Goal: Share content: Share content

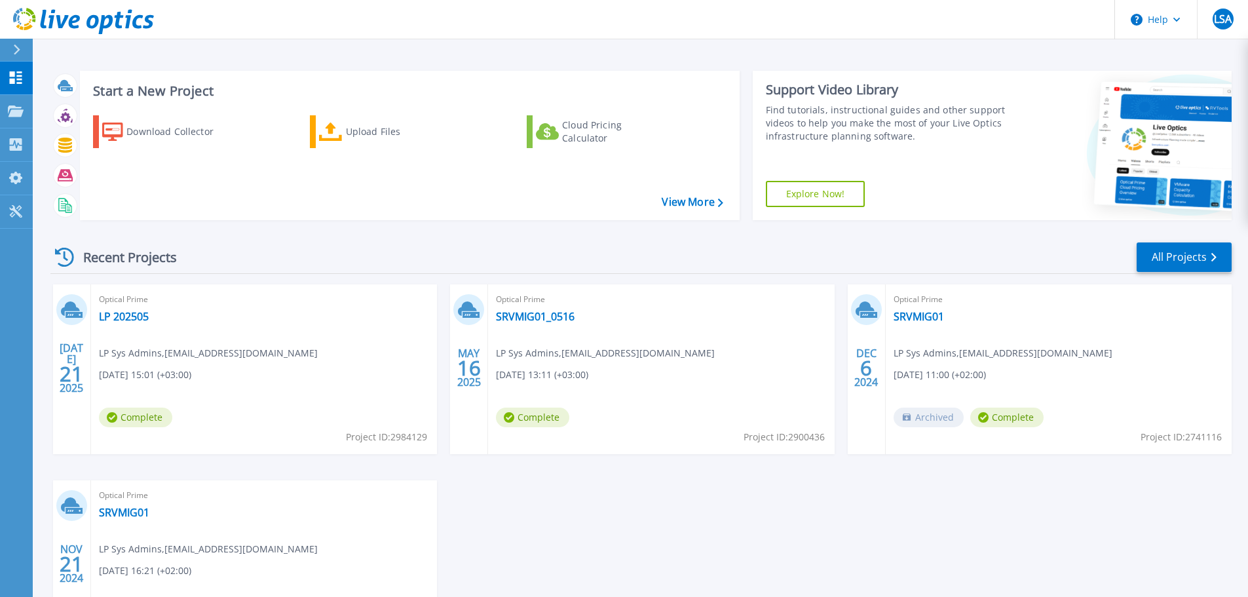
click at [621, 541] on div "JUL 21 2025 Optical Prime LP 202505 LP Sys Admins , lpitsis@post.lt 07/21/2025,…" at bounding box center [636, 480] width 1192 height 392
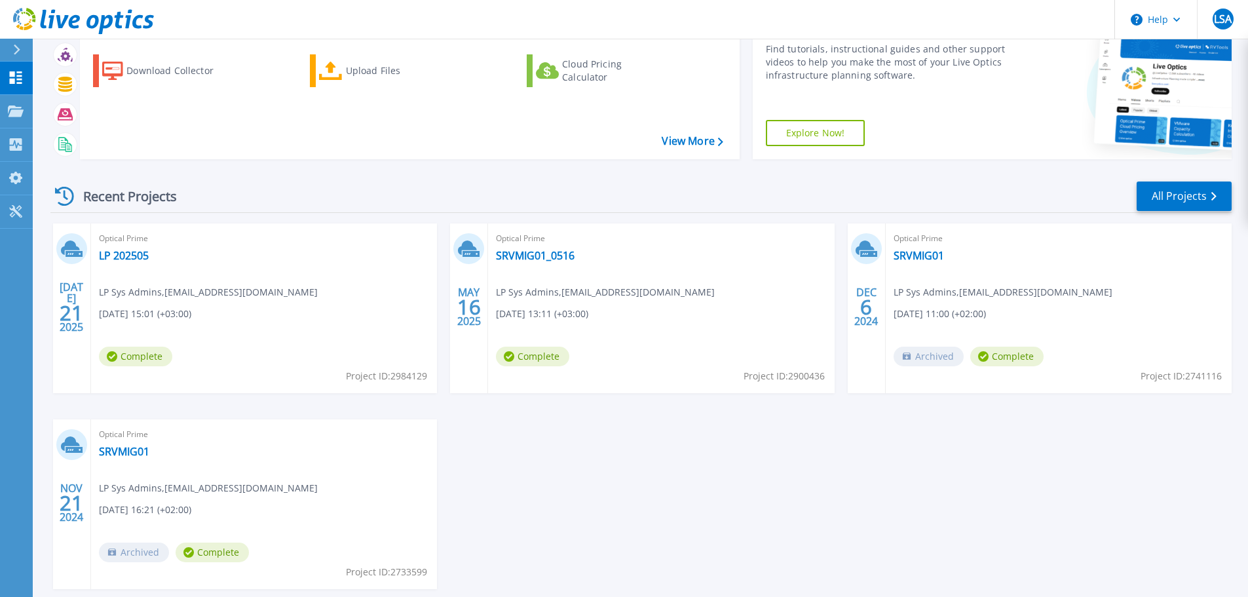
scroll to position [129, 0]
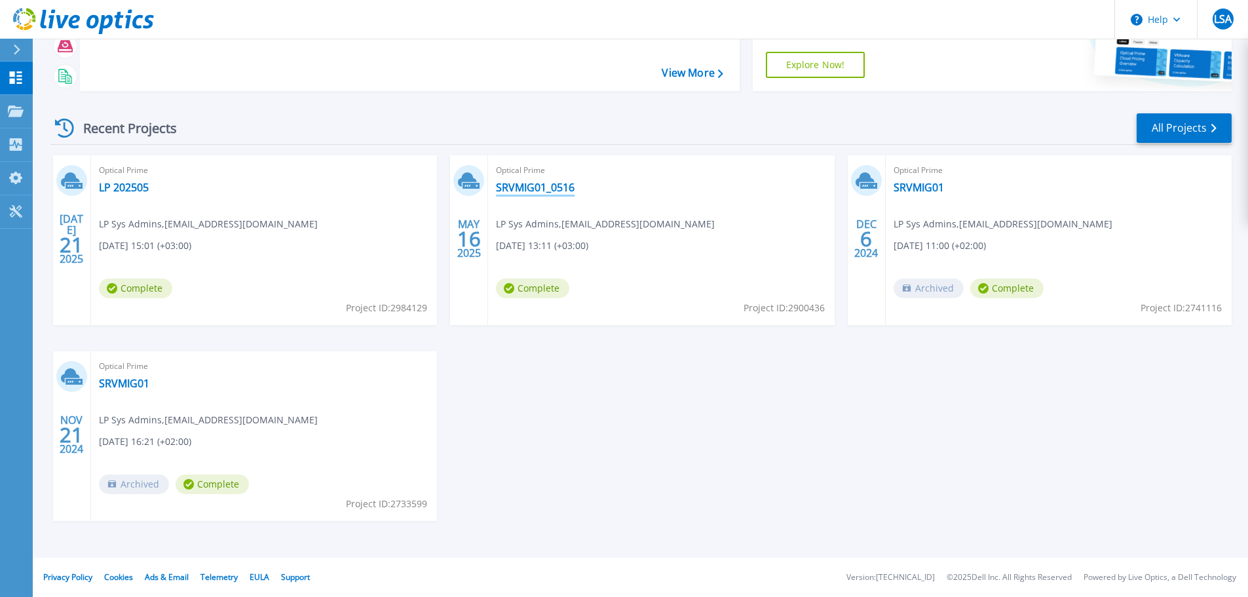
click at [524, 188] on link "SRVMIG01_0516" at bounding box center [535, 187] width 79 height 13
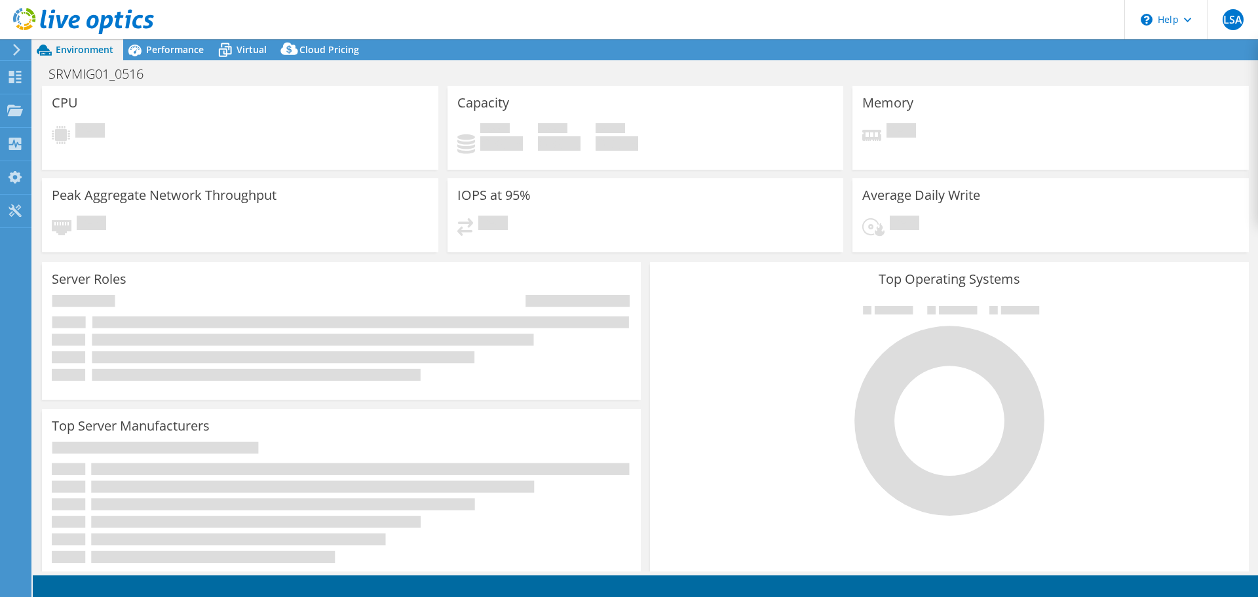
select select "USD"
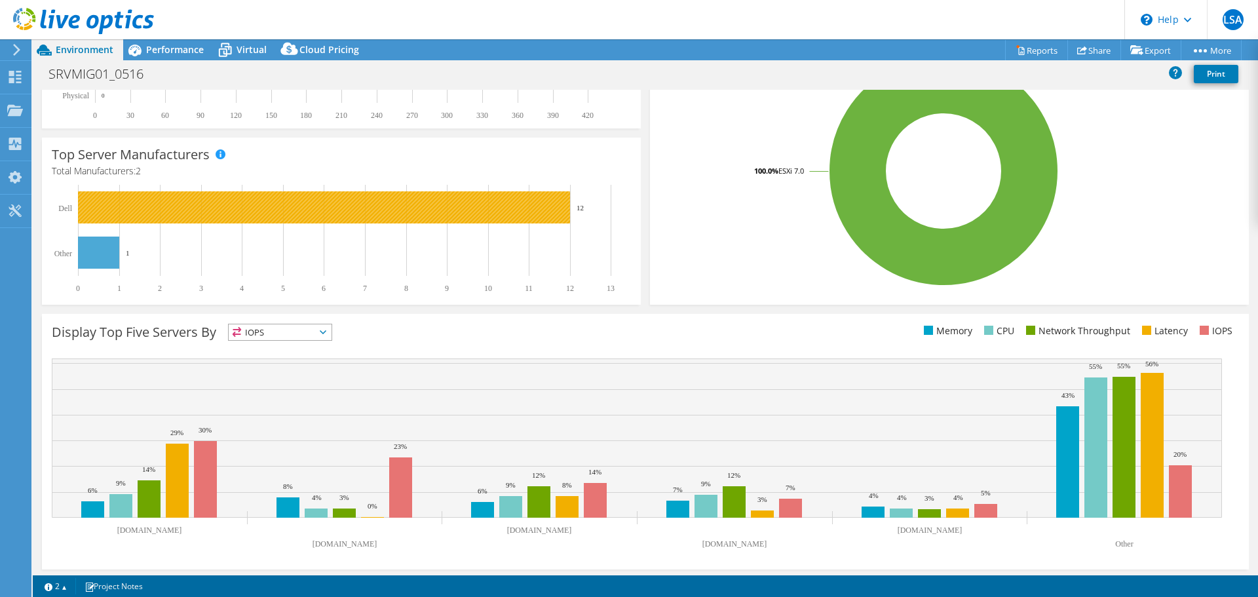
scroll to position [278, 0]
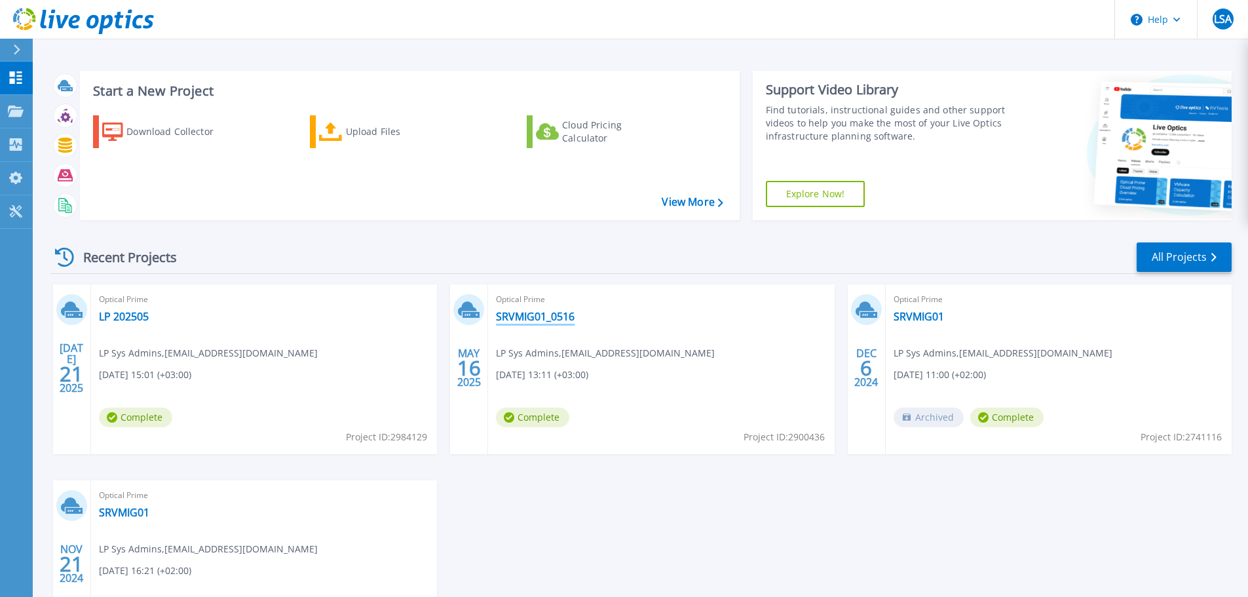
click at [513, 320] on link "SRVMIG01_0516" at bounding box center [535, 316] width 79 height 13
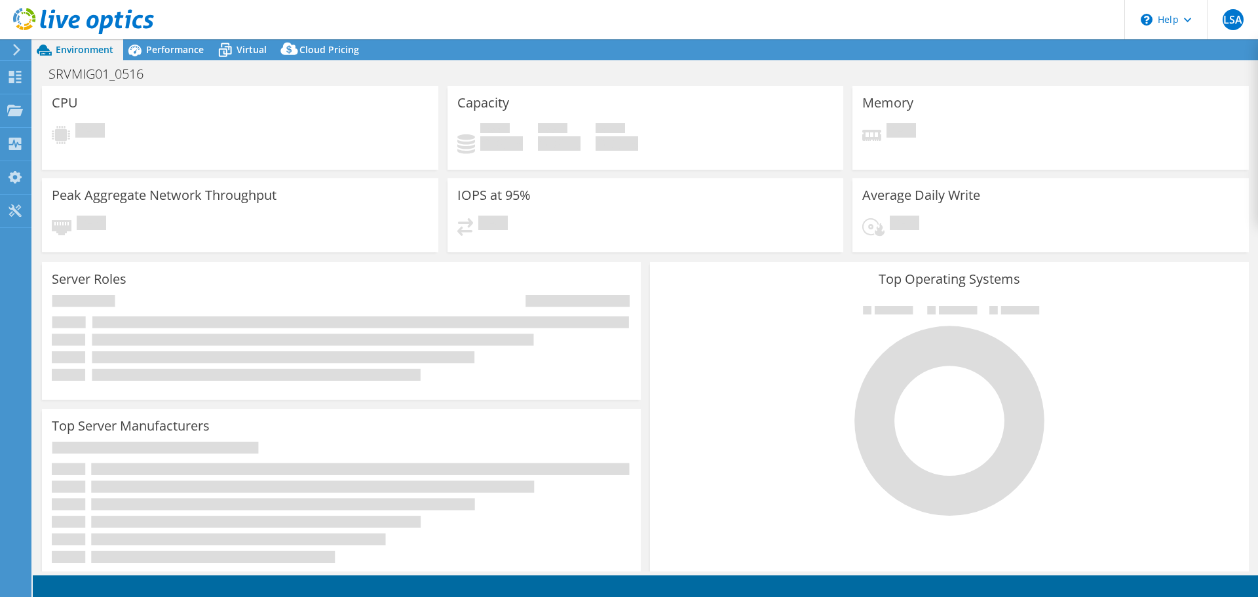
select select "USD"
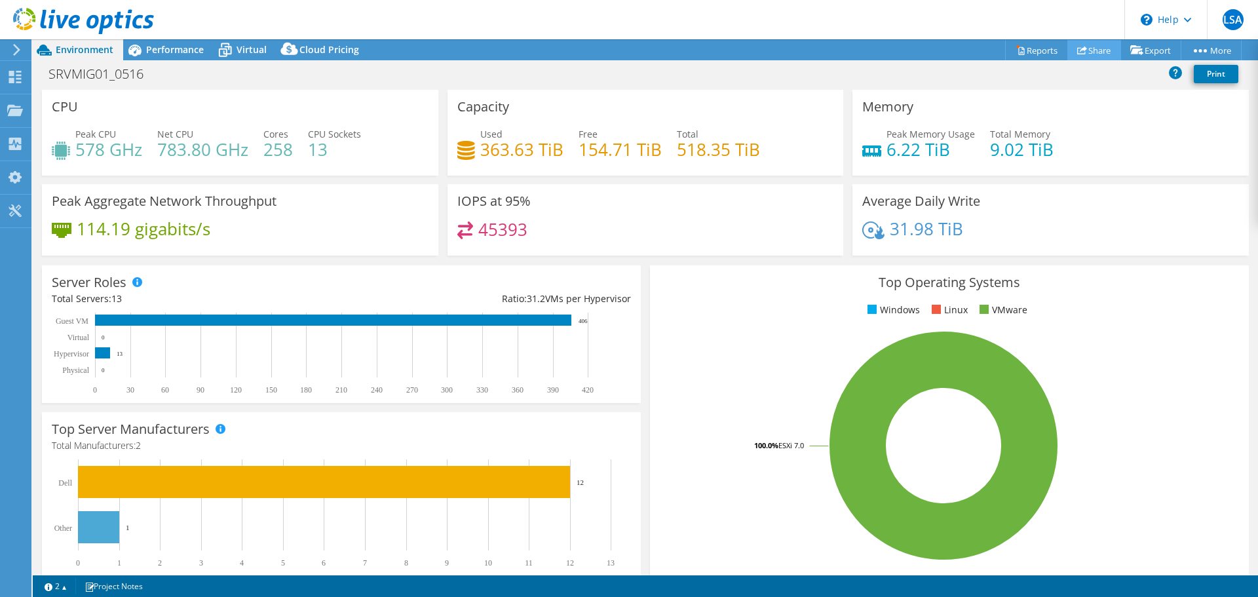
click at [1079, 48] on use at bounding box center [1082, 50] width 10 height 9
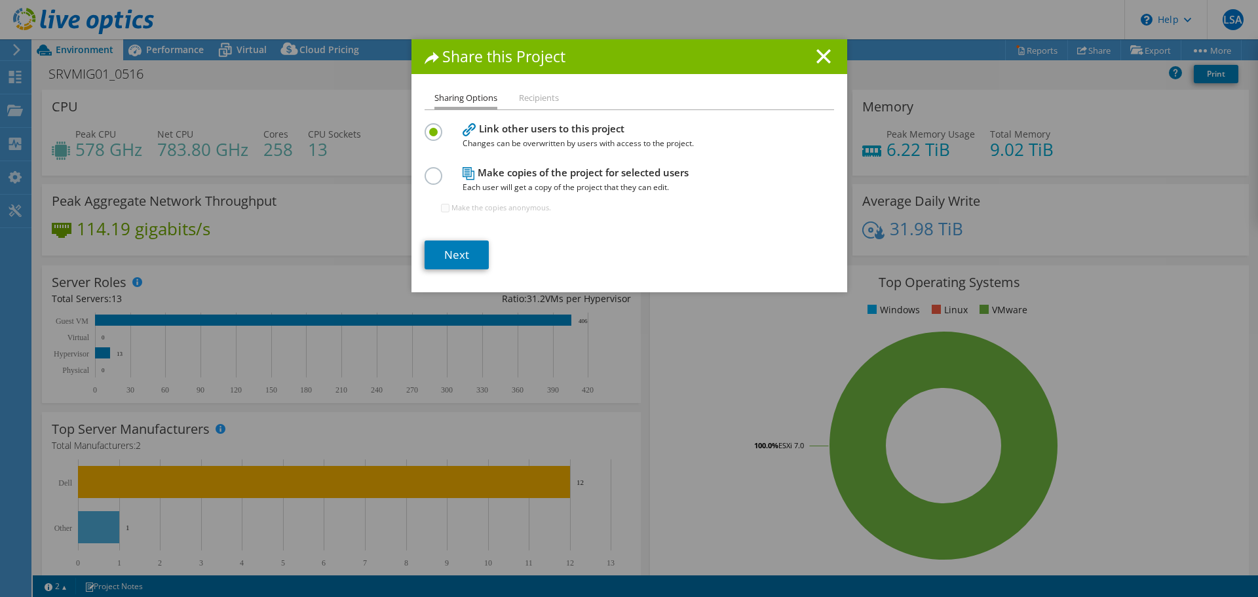
click at [536, 98] on li "Recipients" at bounding box center [539, 98] width 40 height 16
click at [533, 100] on li "Recipients" at bounding box center [539, 98] width 40 height 16
click at [466, 251] on link "Next" at bounding box center [457, 254] width 64 height 29
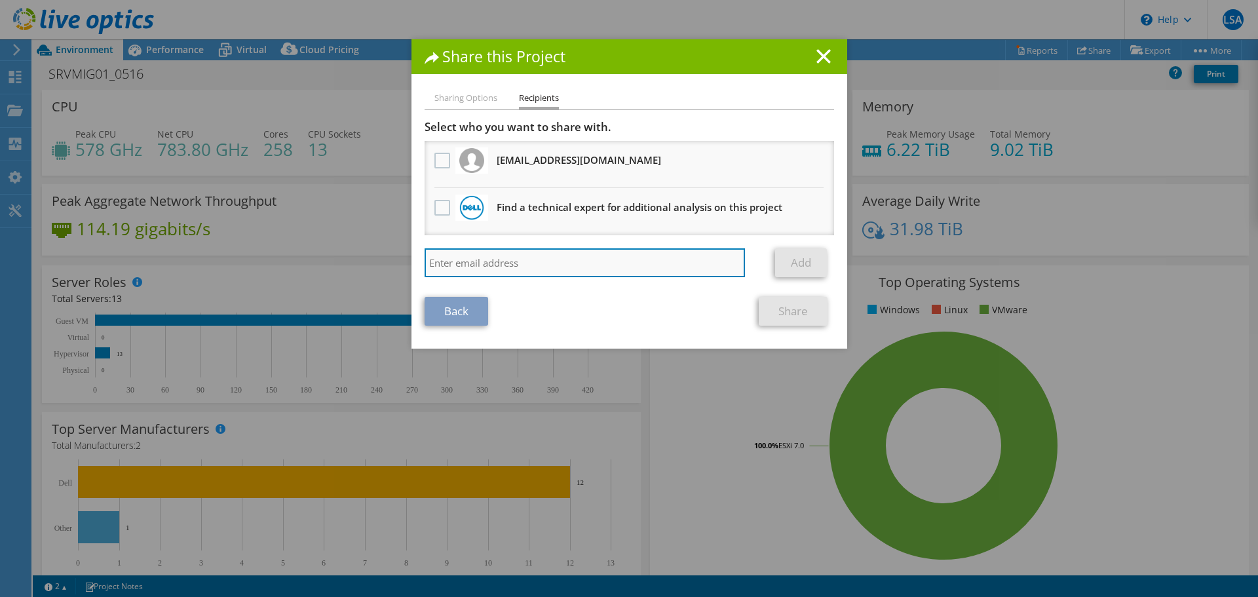
click at [518, 263] on input "search" at bounding box center [585, 262] width 321 height 29
click at [551, 261] on input "search" at bounding box center [585, 262] width 321 height 29
paste input "Arvydas Velička <arvydas.velicka@bluebridge.lt>"
click at [667, 267] on input "Arvydas Velička <arvydas.velicka@bluebridge.lt>" at bounding box center [585, 262] width 321 height 29
type input "Arvydas Velička <arvydas.velicka@bluebridge.lt"
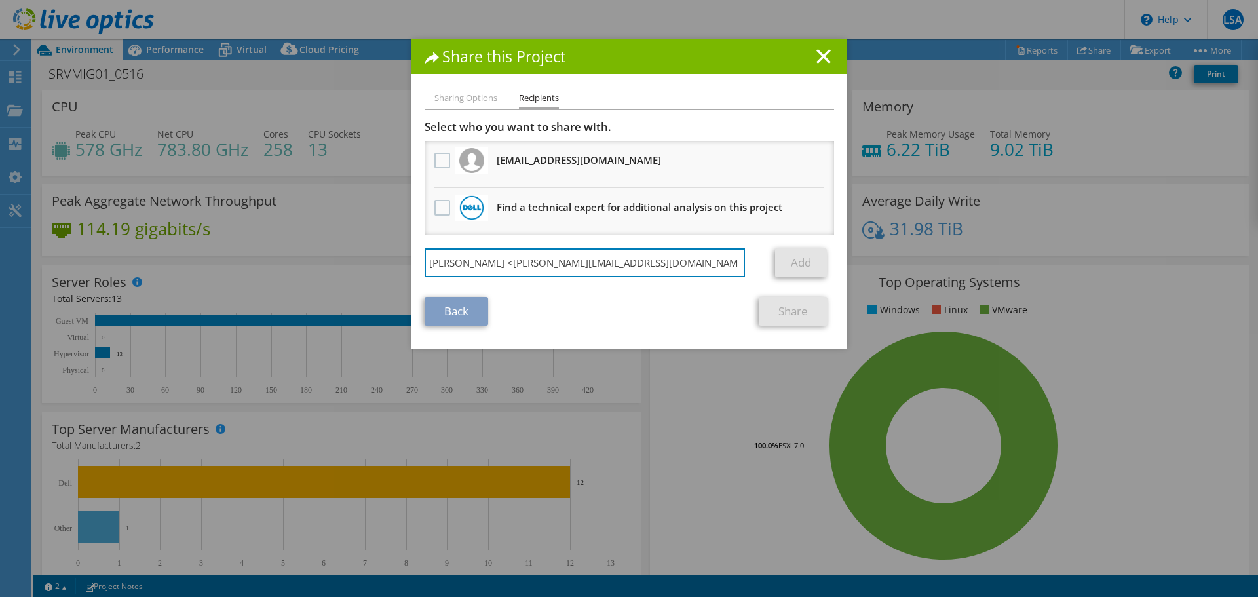
drag, startPoint x: 502, startPoint y: 262, endPoint x: 351, endPoint y: 279, distance: 151.7
click at [351, 279] on div "Share this Project Sharing Options Recipients Link other users to this project …" at bounding box center [629, 298] width 1258 height 518
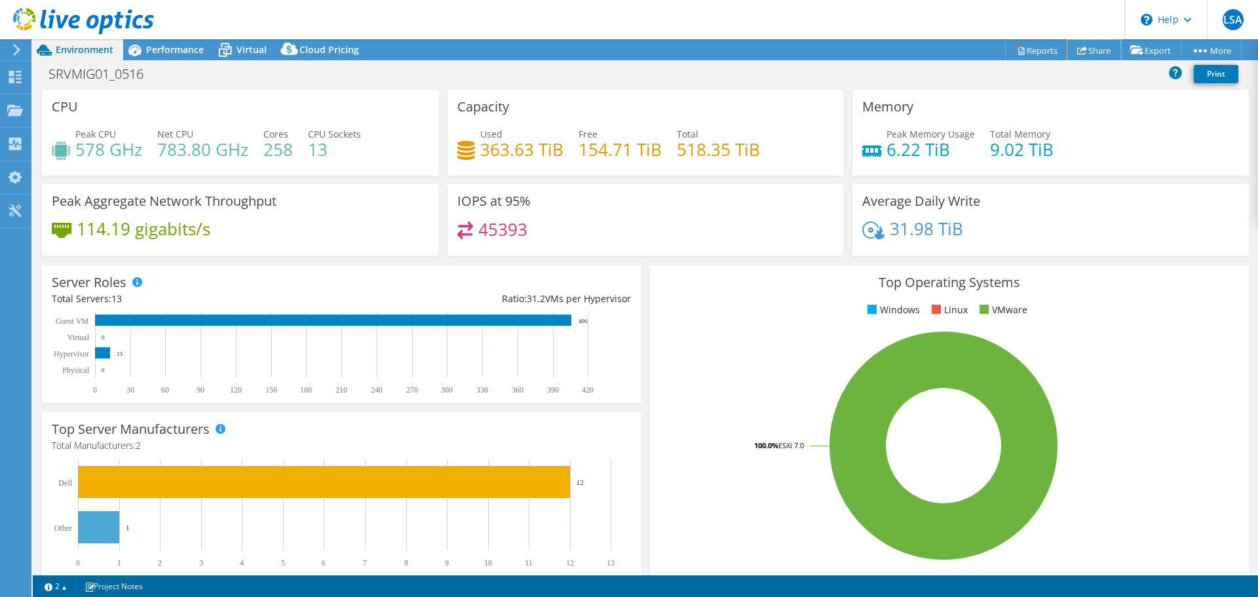
drag, startPoint x: 1087, startPoint y: 50, endPoint x: 1097, endPoint y: 46, distance: 10.6
click at [1085, 49] on link "Share" at bounding box center [1094, 50] width 54 height 20
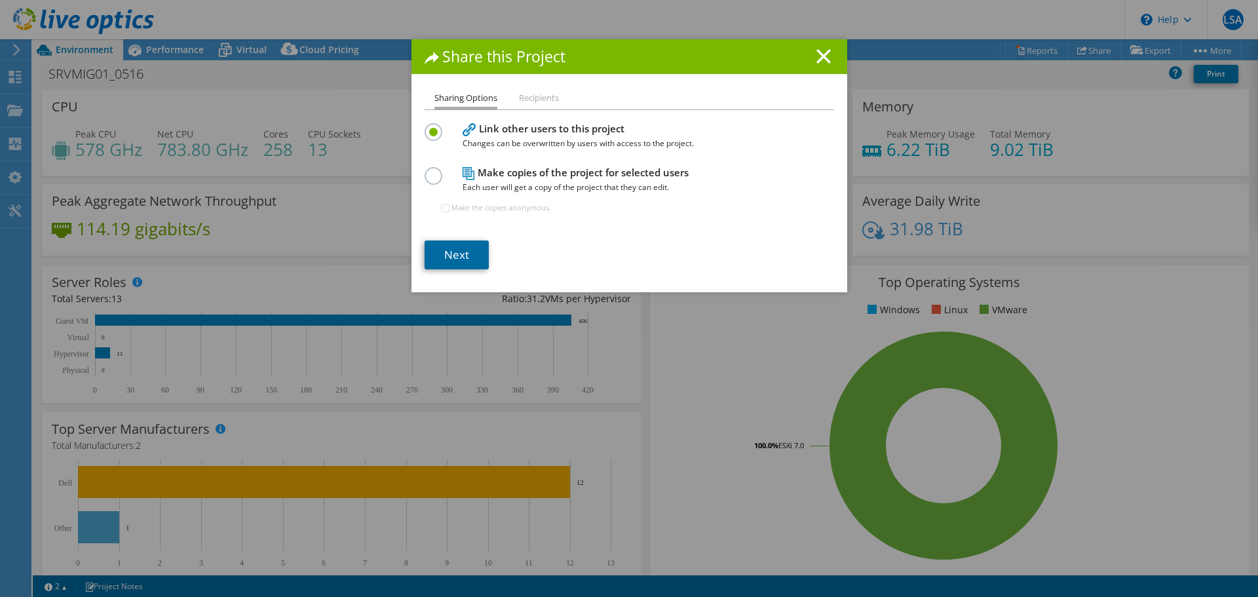
click at [455, 251] on link "Next" at bounding box center [457, 254] width 64 height 29
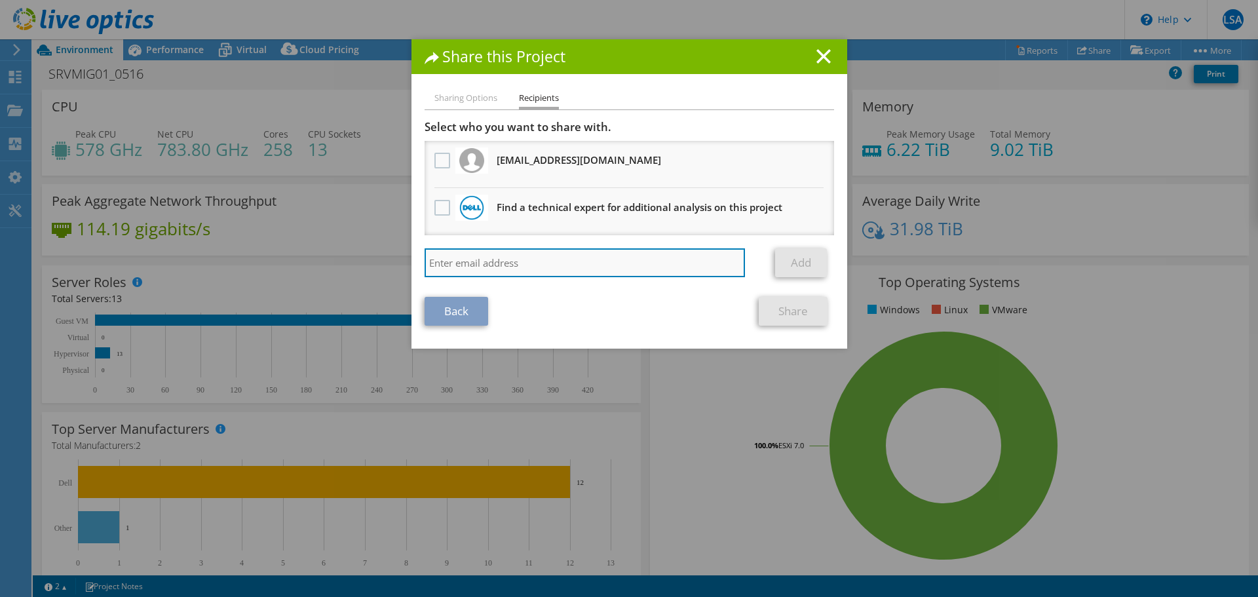
click at [556, 259] on input "search" at bounding box center [585, 262] width 321 height 29
paste input "Arvydas Velička <arvydas.velicka@bluebridge.lt>"
type input "Arvydas Velička <arvydas.velicka@bluebridge.lt"
drag, startPoint x: 504, startPoint y: 259, endPoint x: 393, endPoint y: 277, distance: 112.9
click at [393, 277] on div "Share this Project Sharing Options Recipients Link other users to this project …" at bounding box center [629, 298] width 1258 height 518
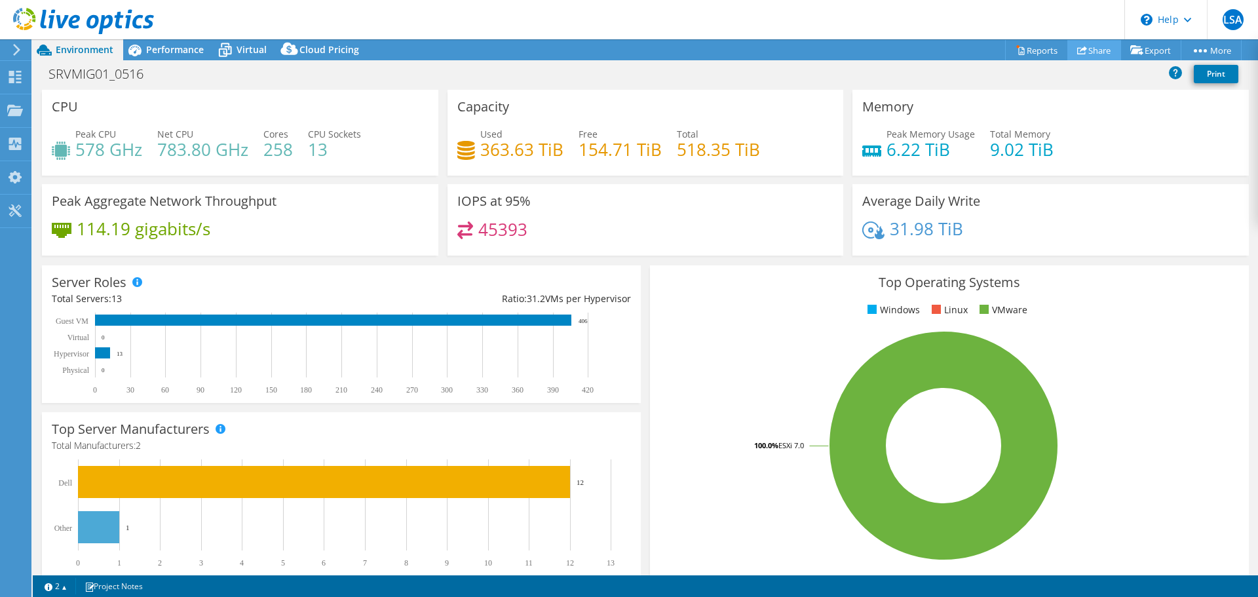
click at [1083, 50] on link "Share" at bounding box center [1094, 50] width 54 height 20
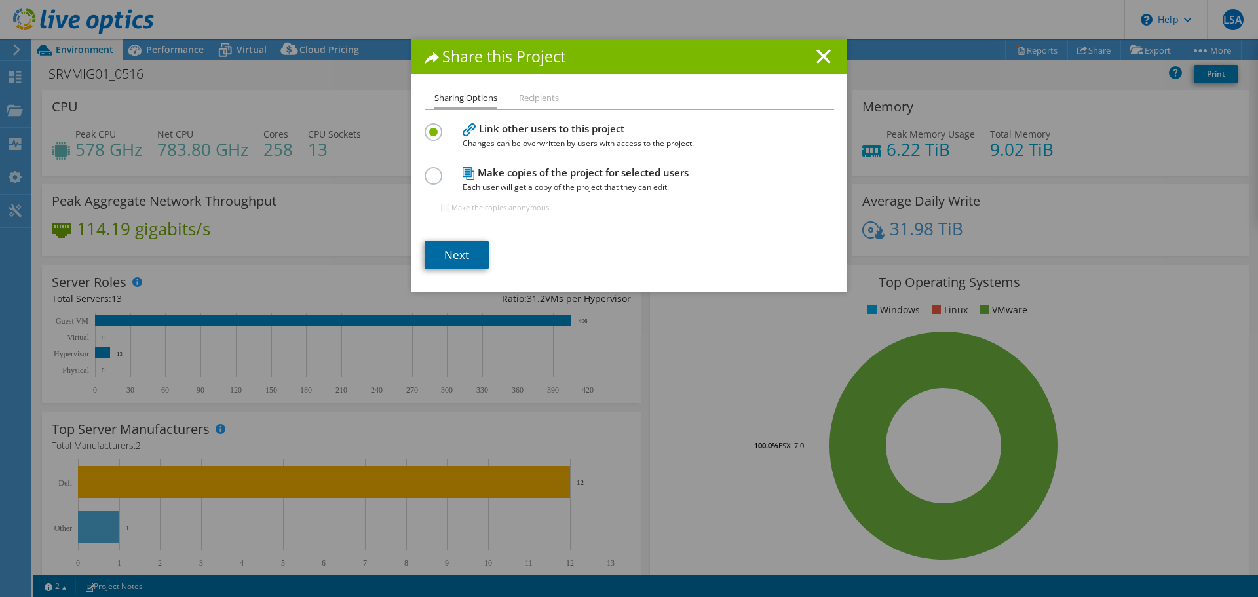
click at [452, 254] on link "Next" at bounding box center [457, 254] width 64 height 29
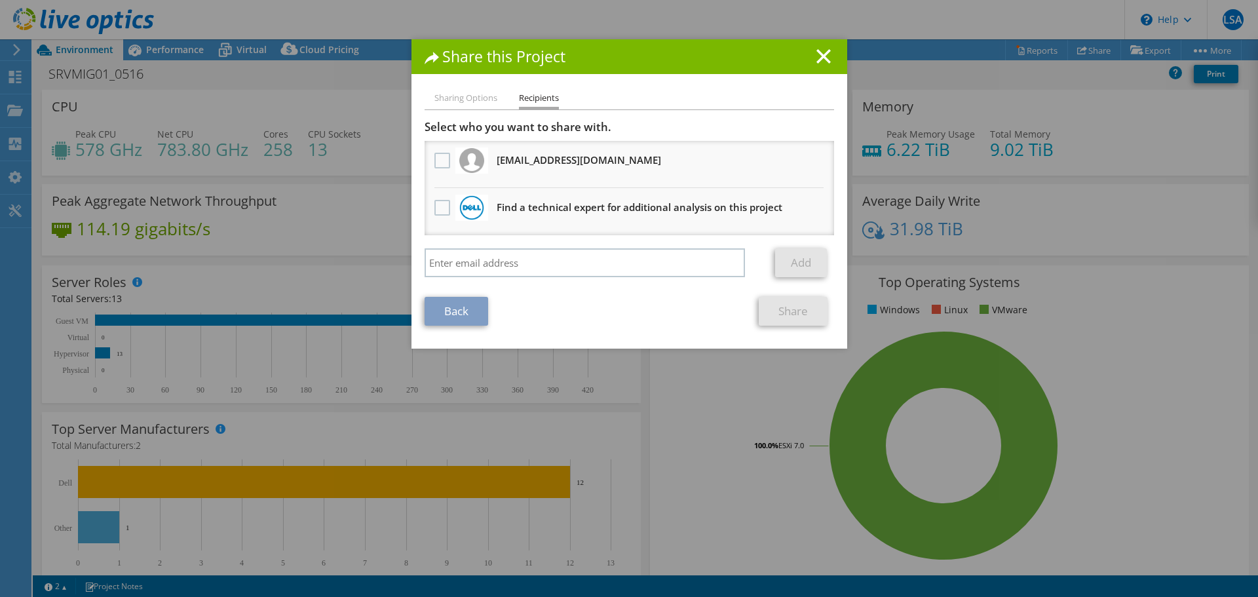
click at [535, 247] on div "Select who you want to share with. All project copies will be anonymous. lpitsi…" at bounding box center [630, 202] width 410 height 164
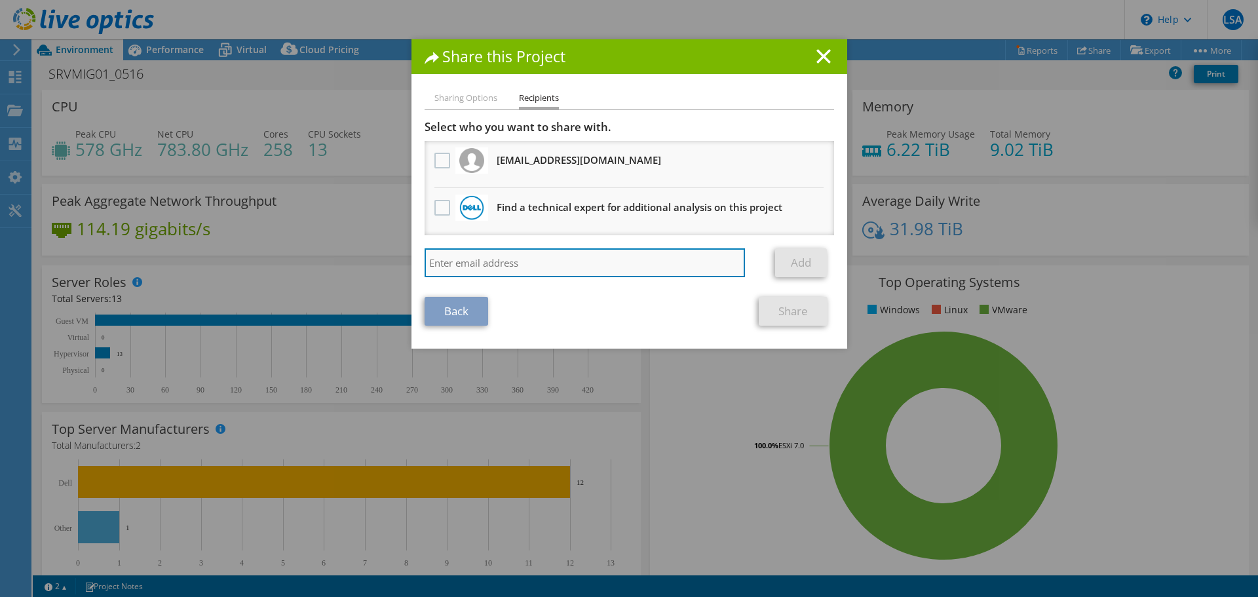
click at [539, 263] on input "search" at bounding box center [585, 262] width 321 height 29
paste input "arvydas.velicka@bluebridge.lt"
type input "arvydas.velicka@bluebridge.lt"
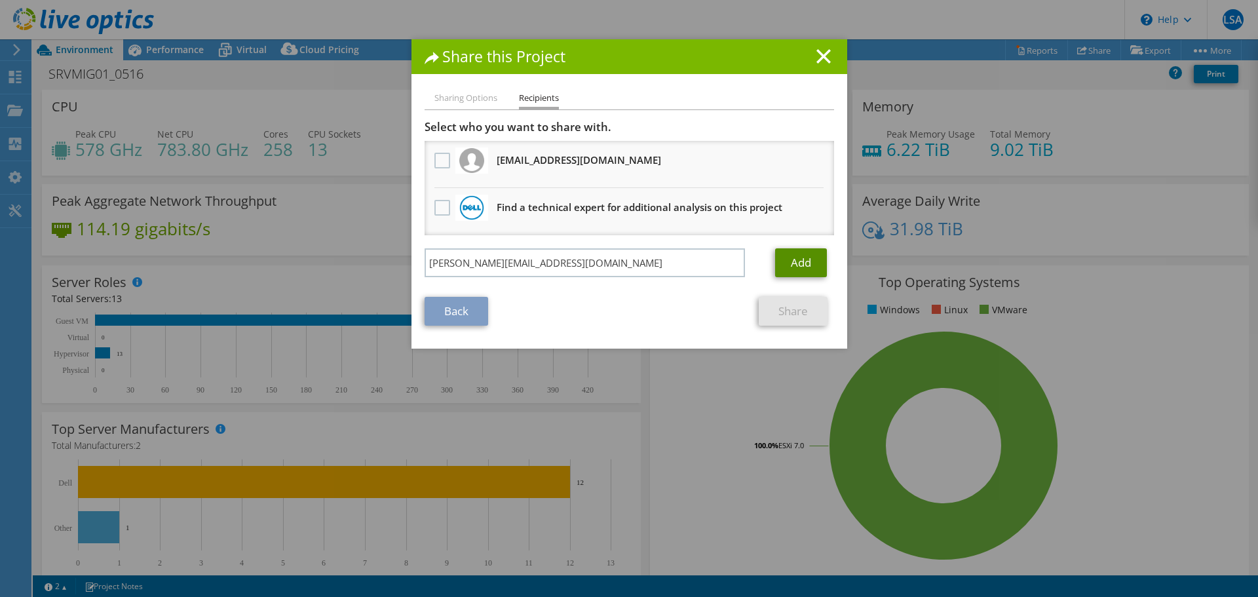
click at [795, 255] on link "Add" at bounding box center [801, 262] width 52 height 29
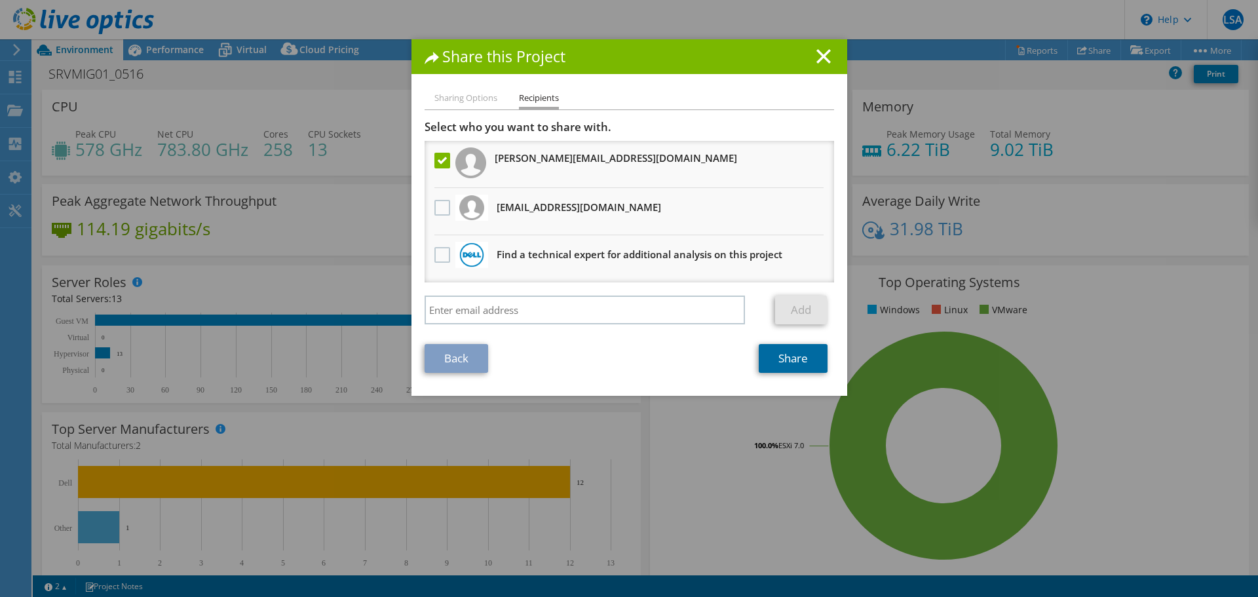
click at [799, 359] on link "Share" at bounding box center [793, 358] width 69 height 29
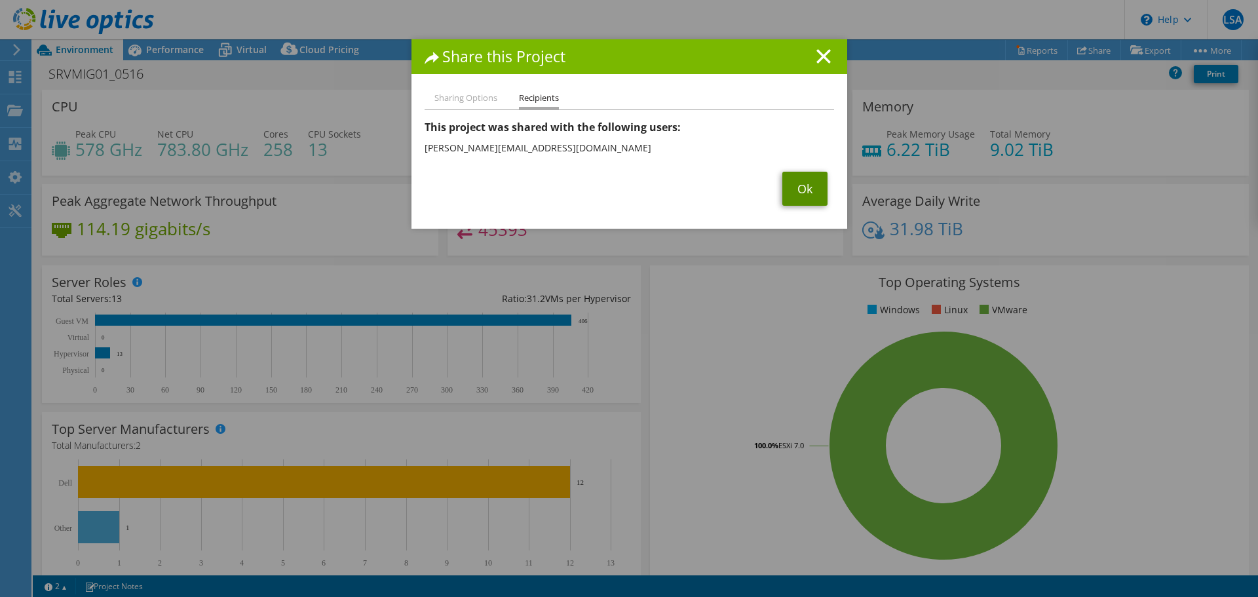
click at [809, 179] on link "Ok" at bounding box center [804, 189] width 45 height 34
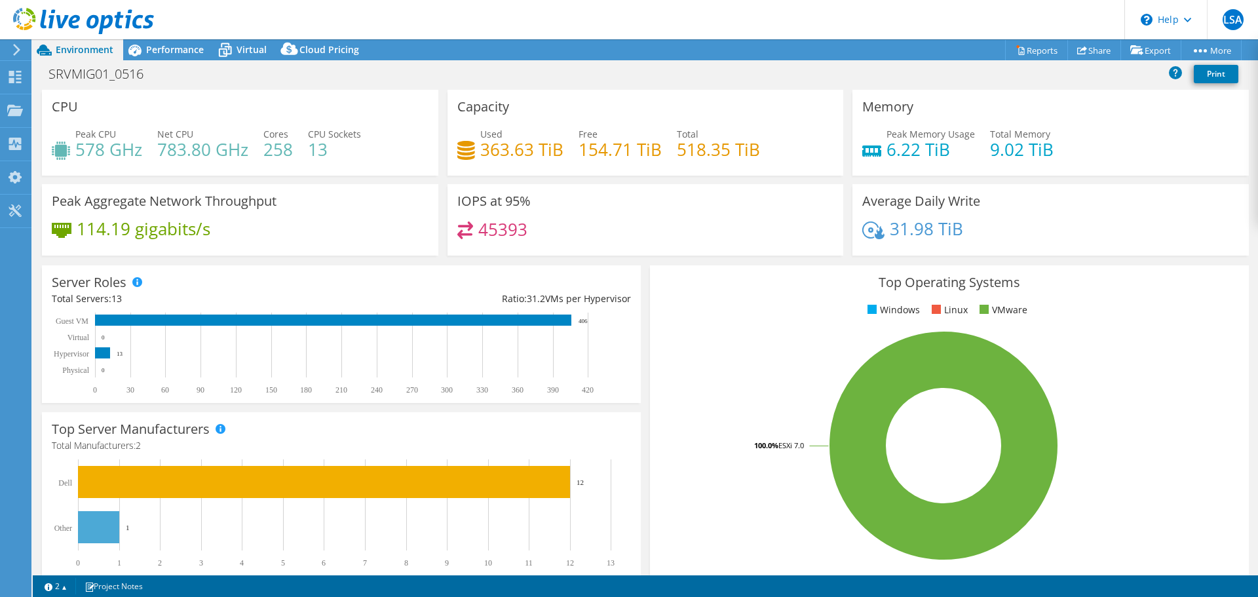
drag, startPoint x: 775, startPoint y: 1, endPoint x: 775, endPoint y: -6, distance: 7.2
click at [775, 0] on html "LSA End User LP Sys Admins lpitsis@post.lt lpitsis@post.lt My Profile Log Out \…" at bounding box center [629, 298] width 1258 height 597
click at [1090, 58] on link "Share" at bounding box center [1094, 50] width 54 height 20
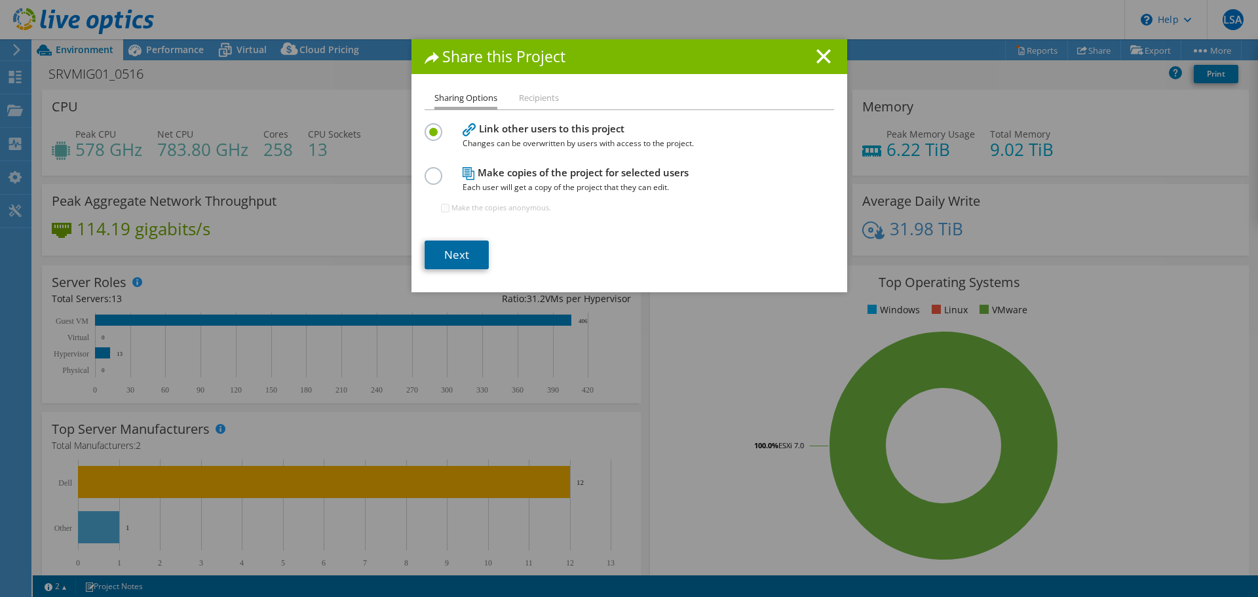
click at [450, 258] on link "Next" at bounding box center [457, 254] width 64 height 29
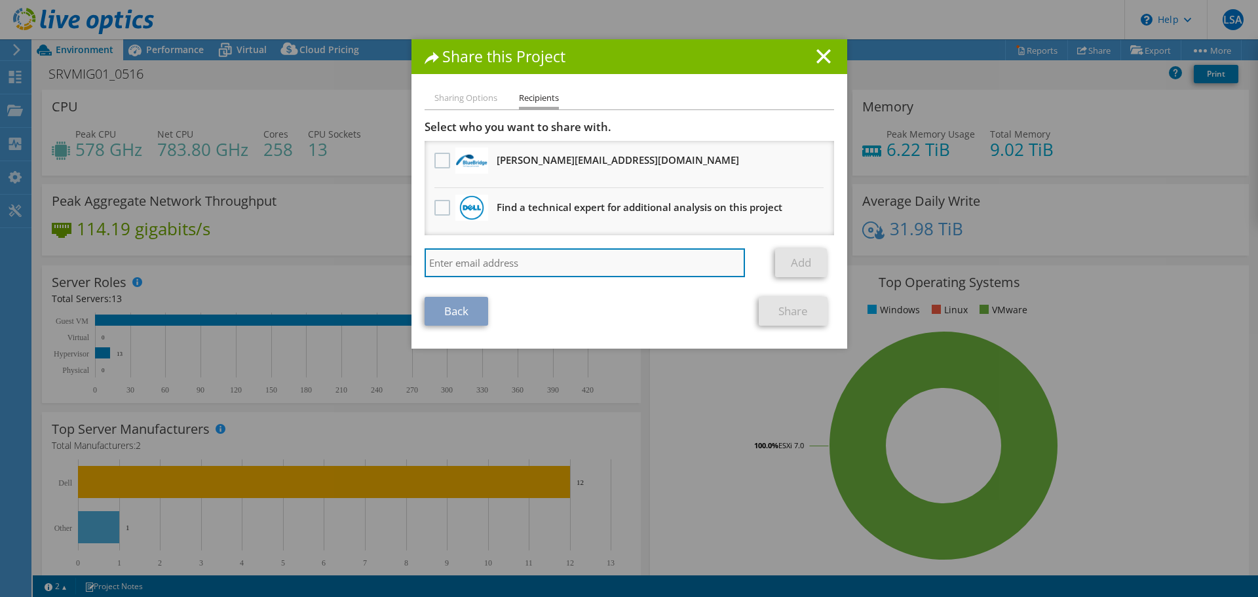
click at [532, 261] on input "search" at bounding box center [585, 262] width 321 height 29
paste input "Tomas.Kalinauskas@bluebridge.lt"
type input "Tomas.Kalinauskas@bluebridge.lt"
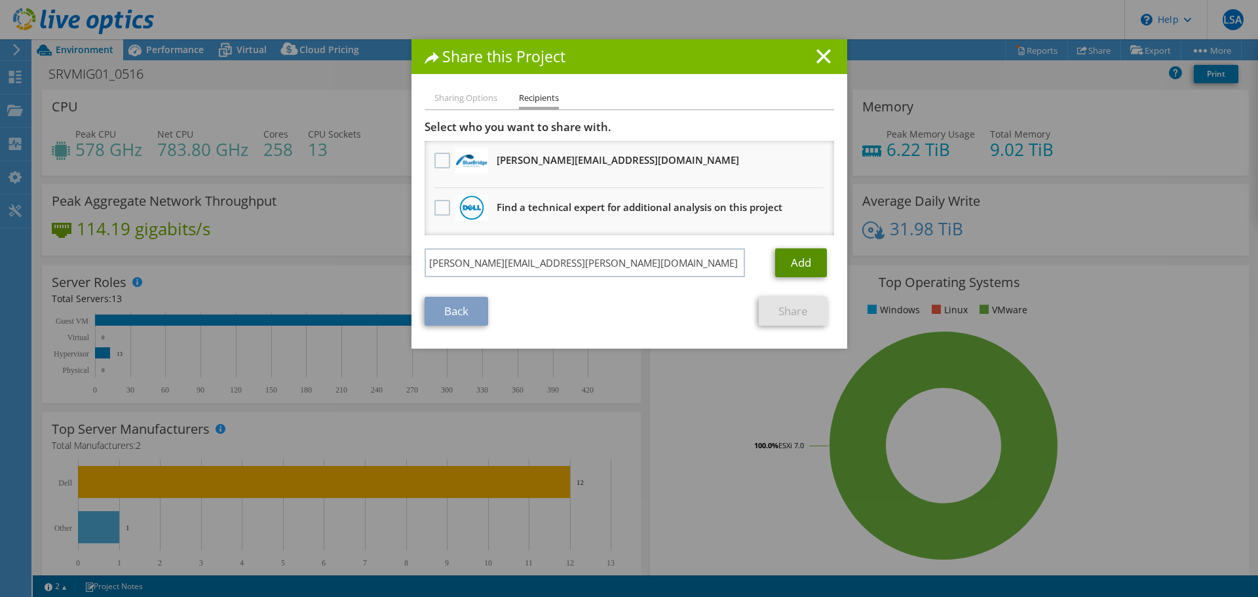
click at [795, 259] on link "Add" at bounding box center [801, 262] width 52 height 29
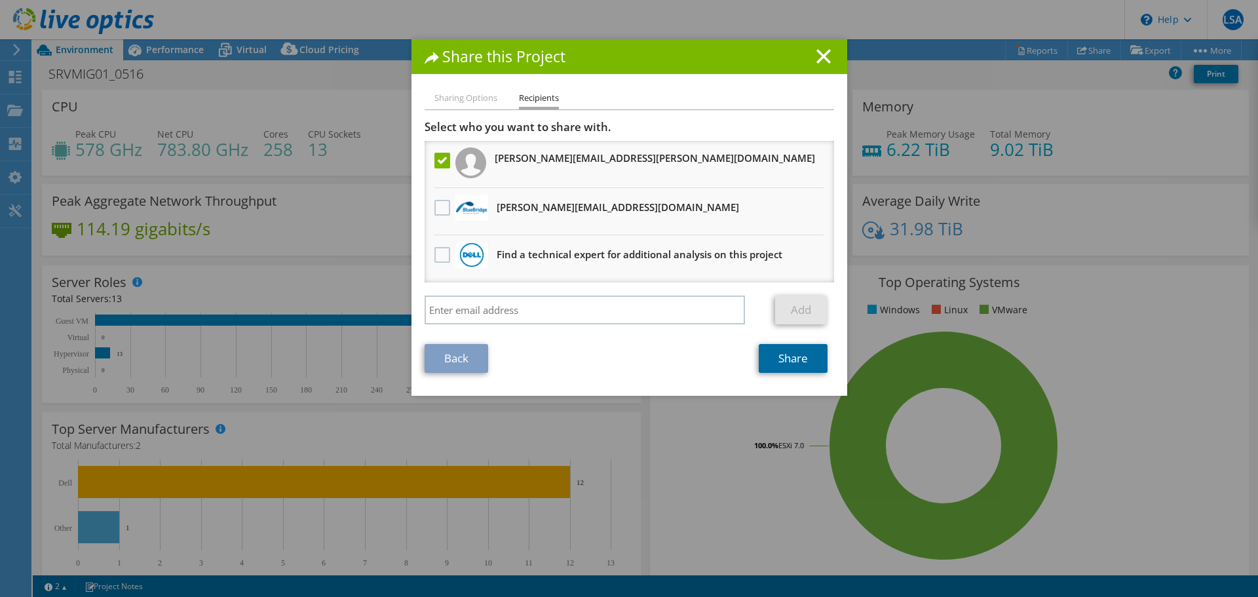
click at [795, 358] on link "Share" at bounding box center [793, 358] width 69 height 29
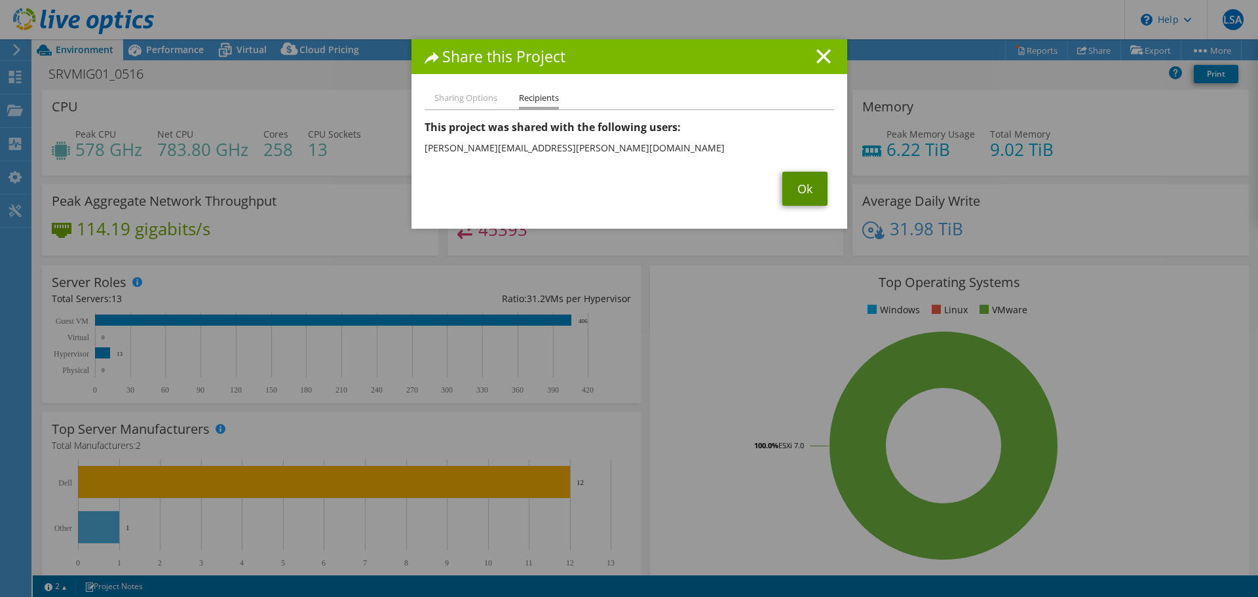
click at [799, 191] on link "Ok" at bounding box center [804, 189] width 45 height 34
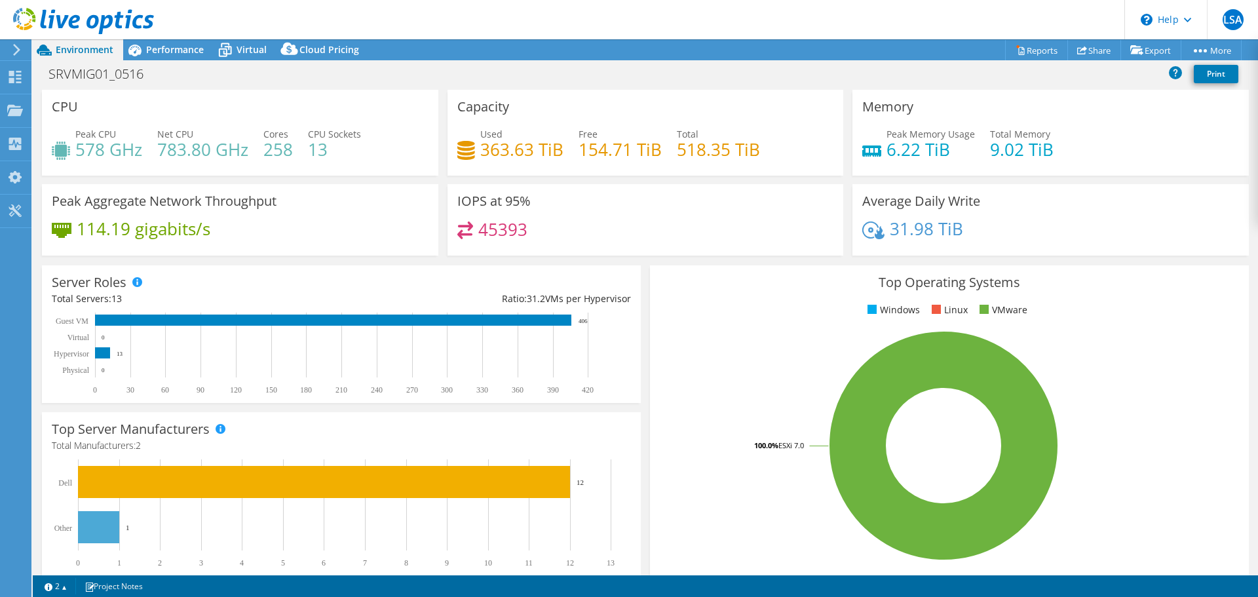
click at [111, 24] on use at bounding box center [83, 21] width 141 height 26
